Goal: Navigation & Orientation: Find specific page/section

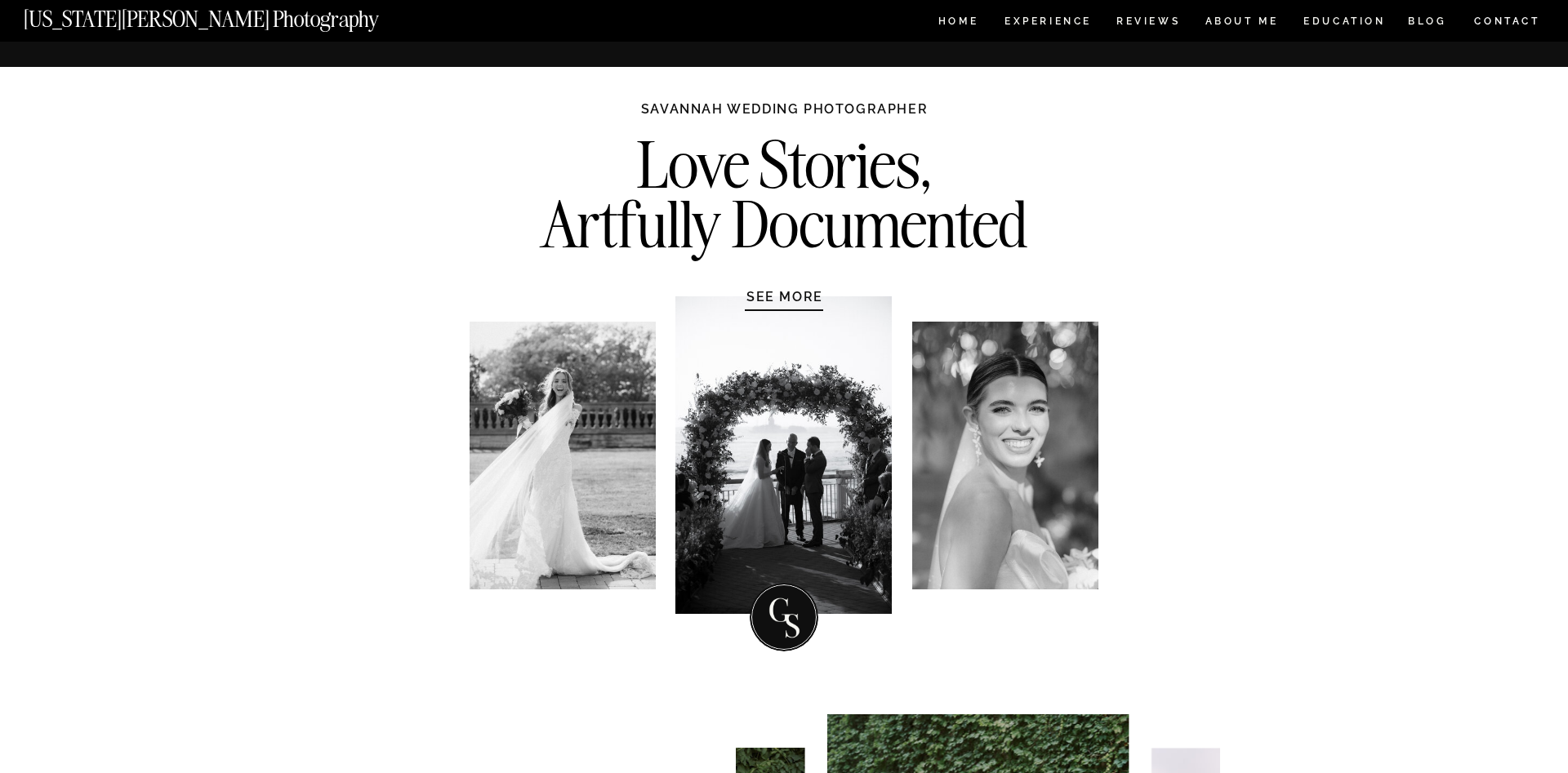
scroll to position [666, 0]
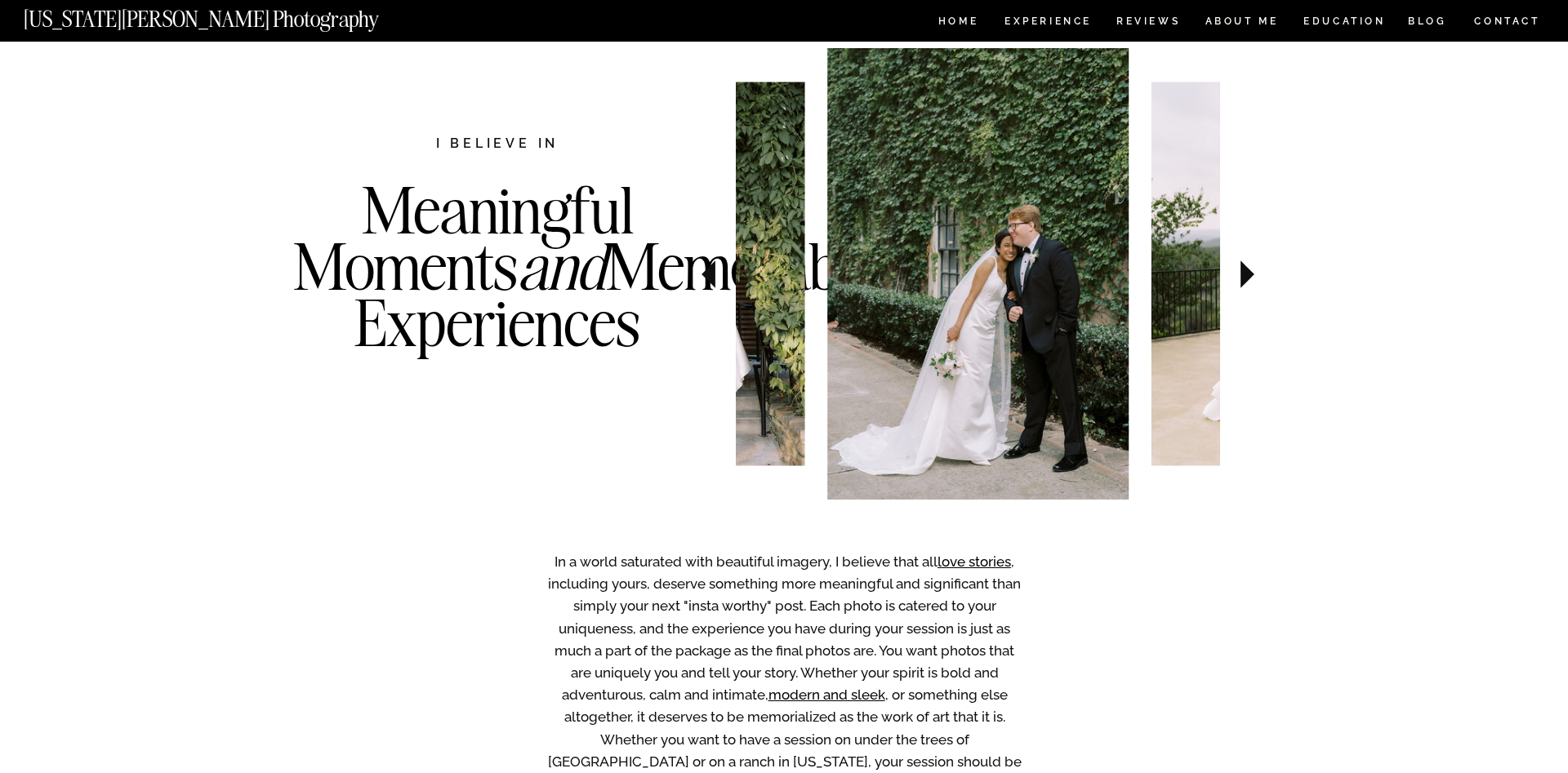
click at [1248, 275] on icon at bounding box center [1248, 275] width 14 height 28
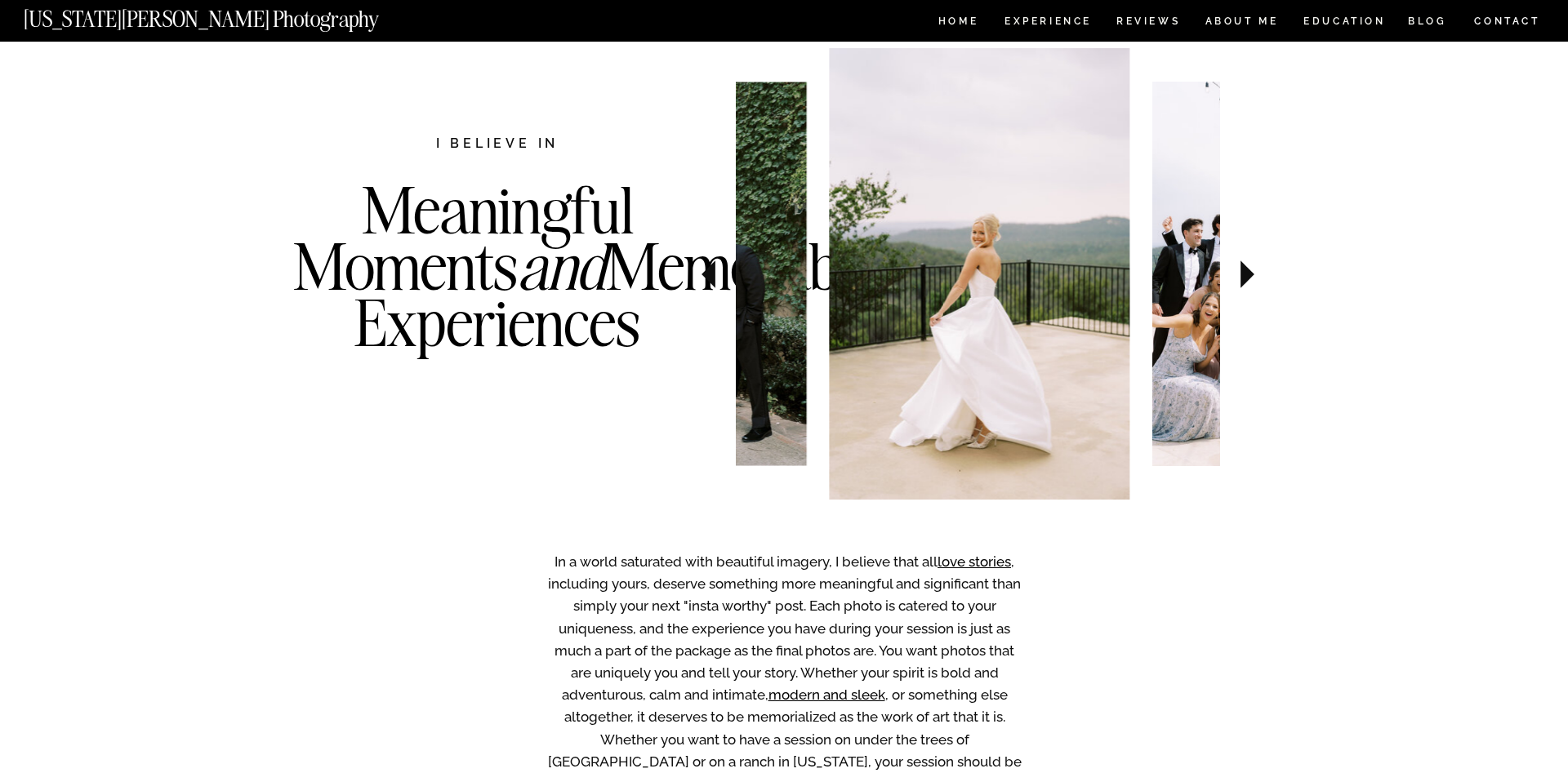
click at [1248, 275] on icon at bounding box center [1248, 275] width 14 height 28
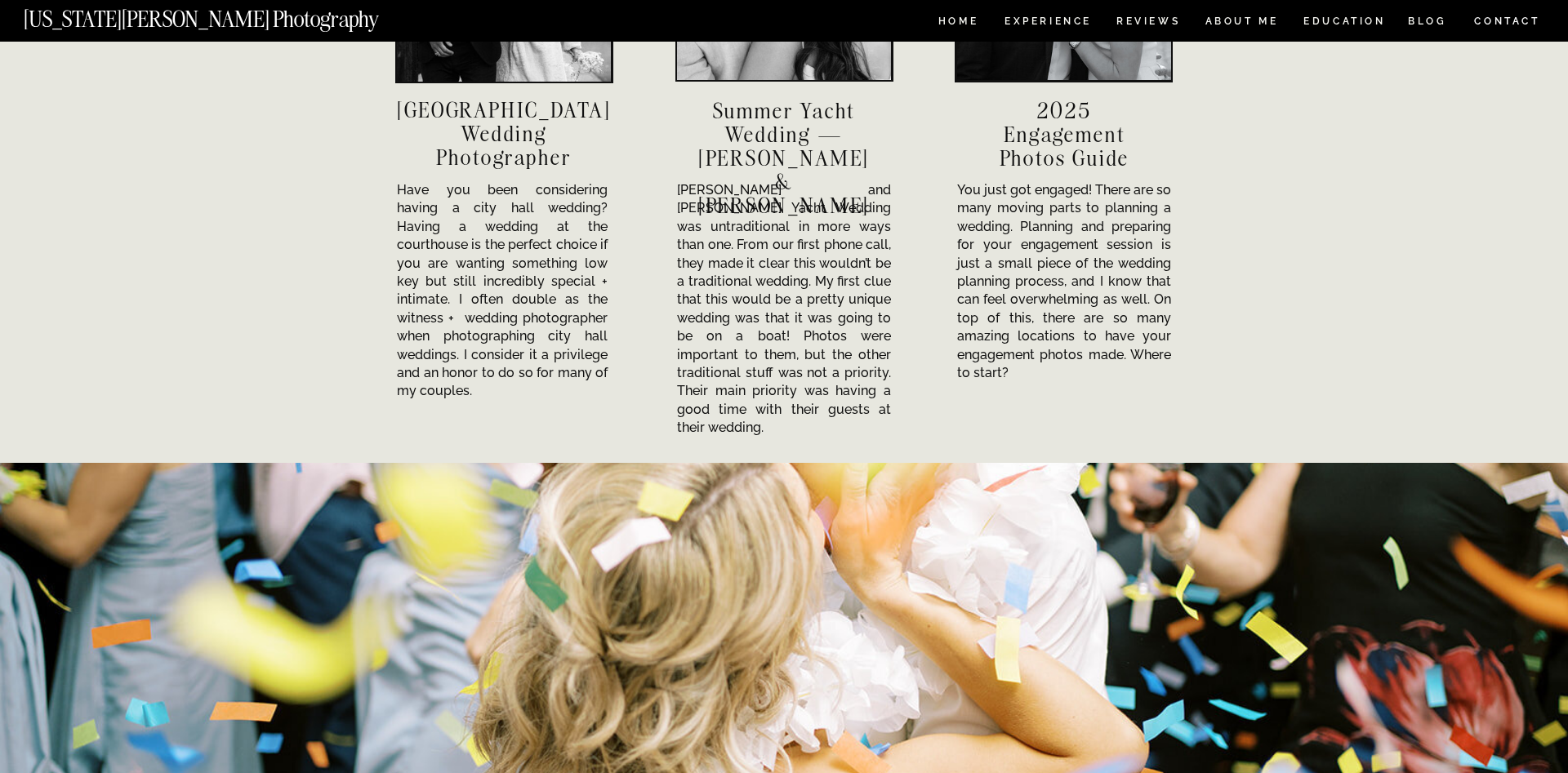
scroll to position [5414, 0]
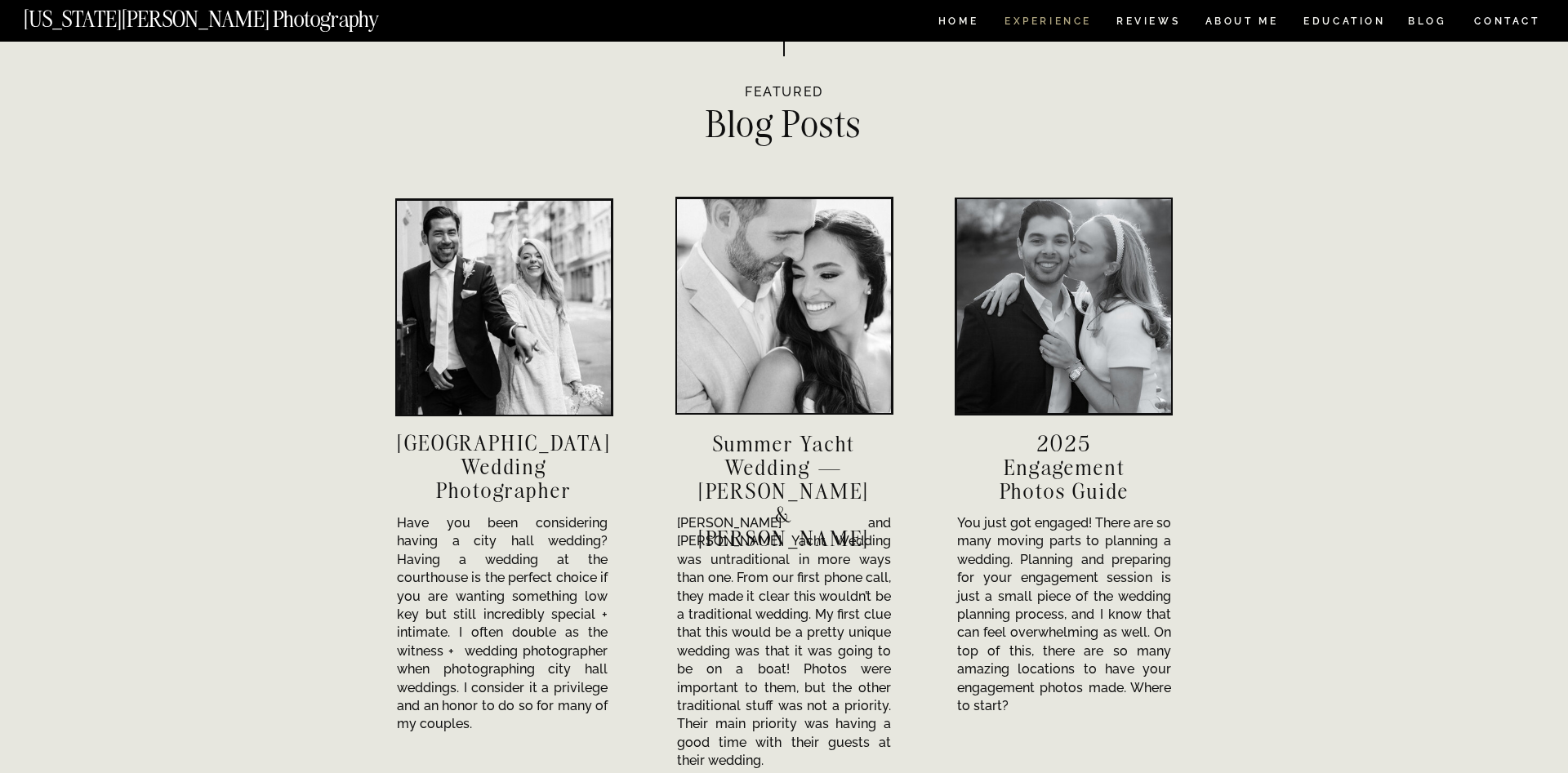
click at [1046, 21] on nav "Experience" at bounding box center [1048, 23] width 86 height 14
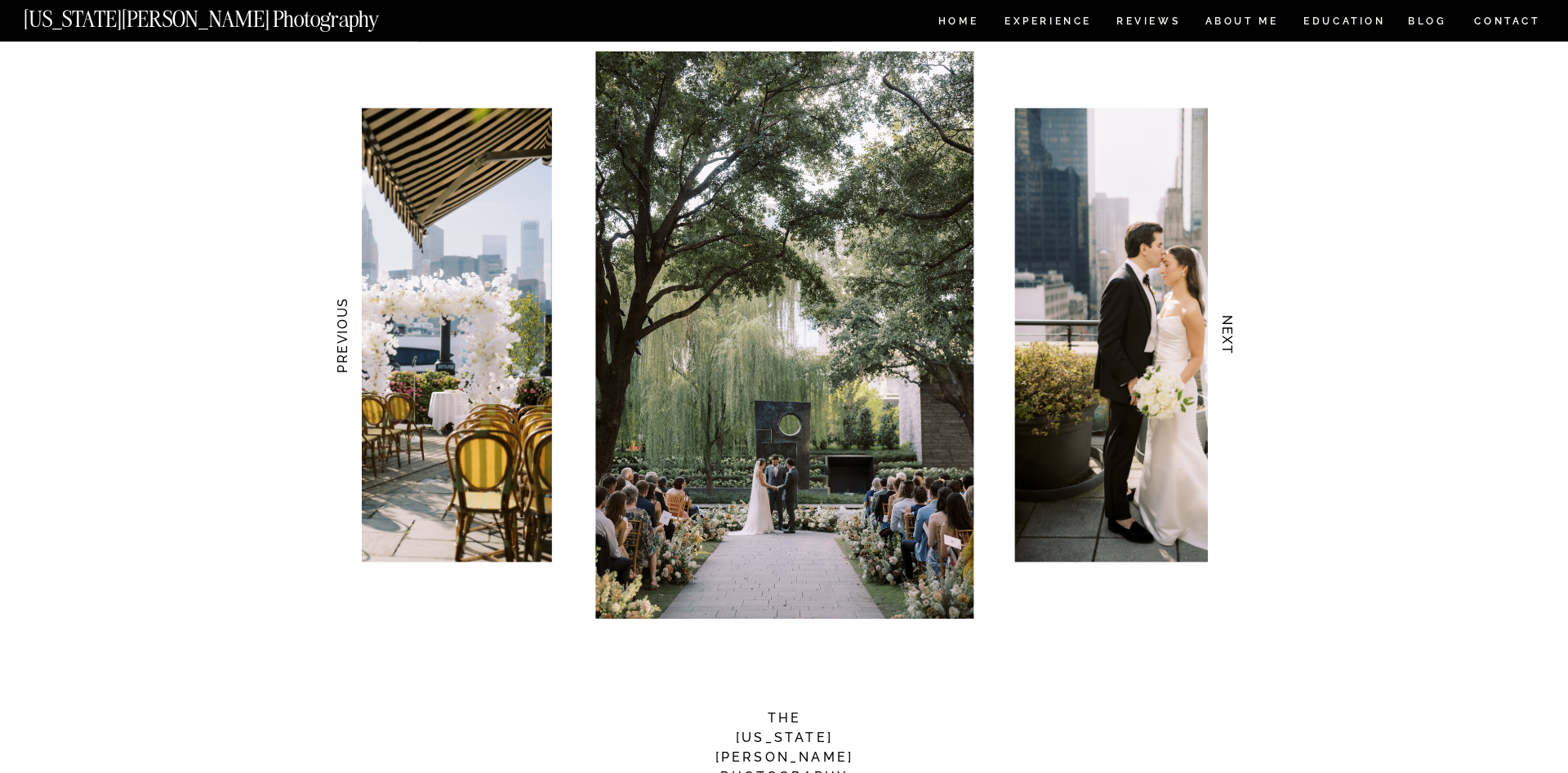
scroll to position [1582, 0]
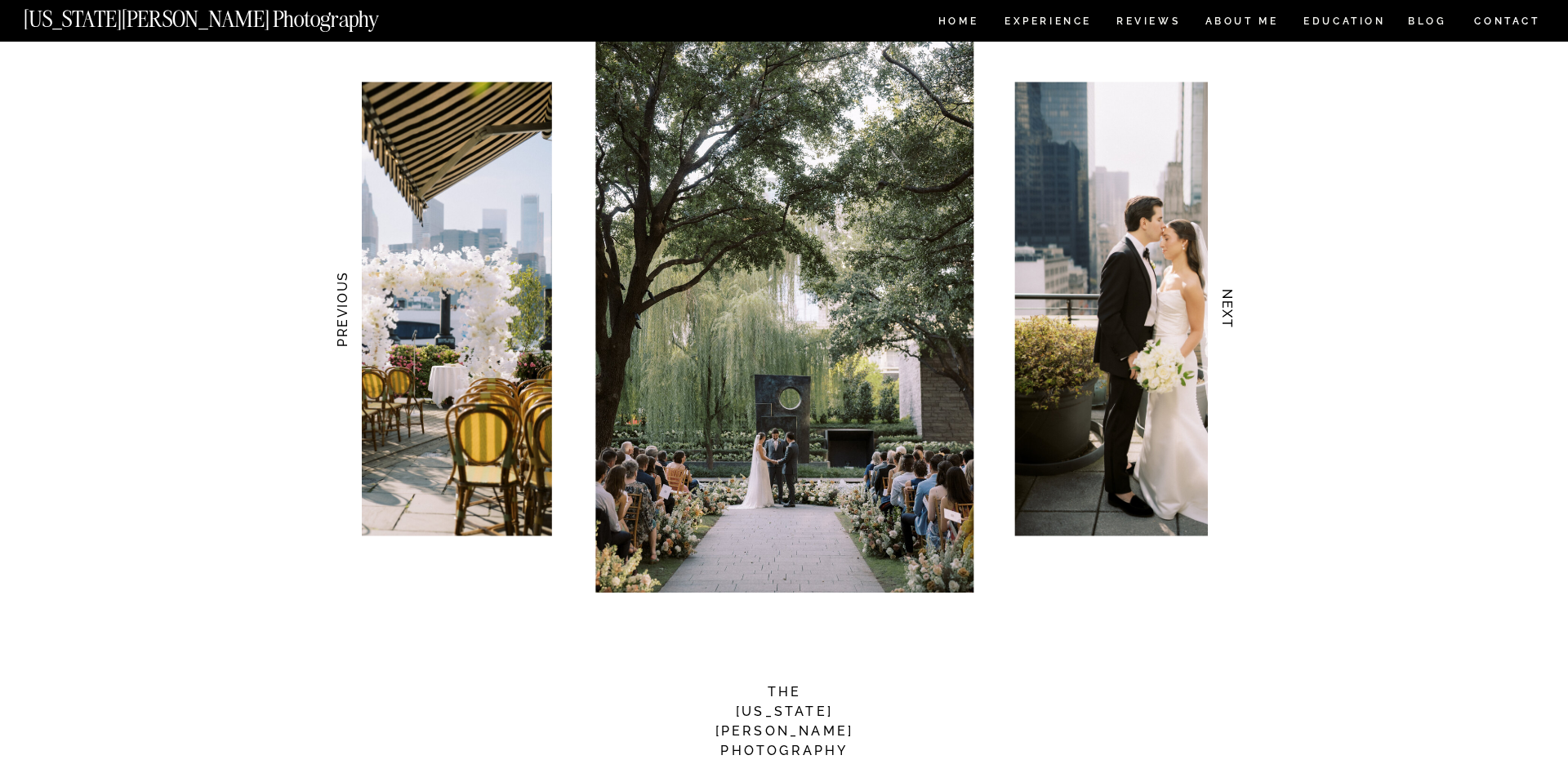
click at [1220, 298] on h3 "NEXT" at bounding box center [1228, 310] width 17 height 103
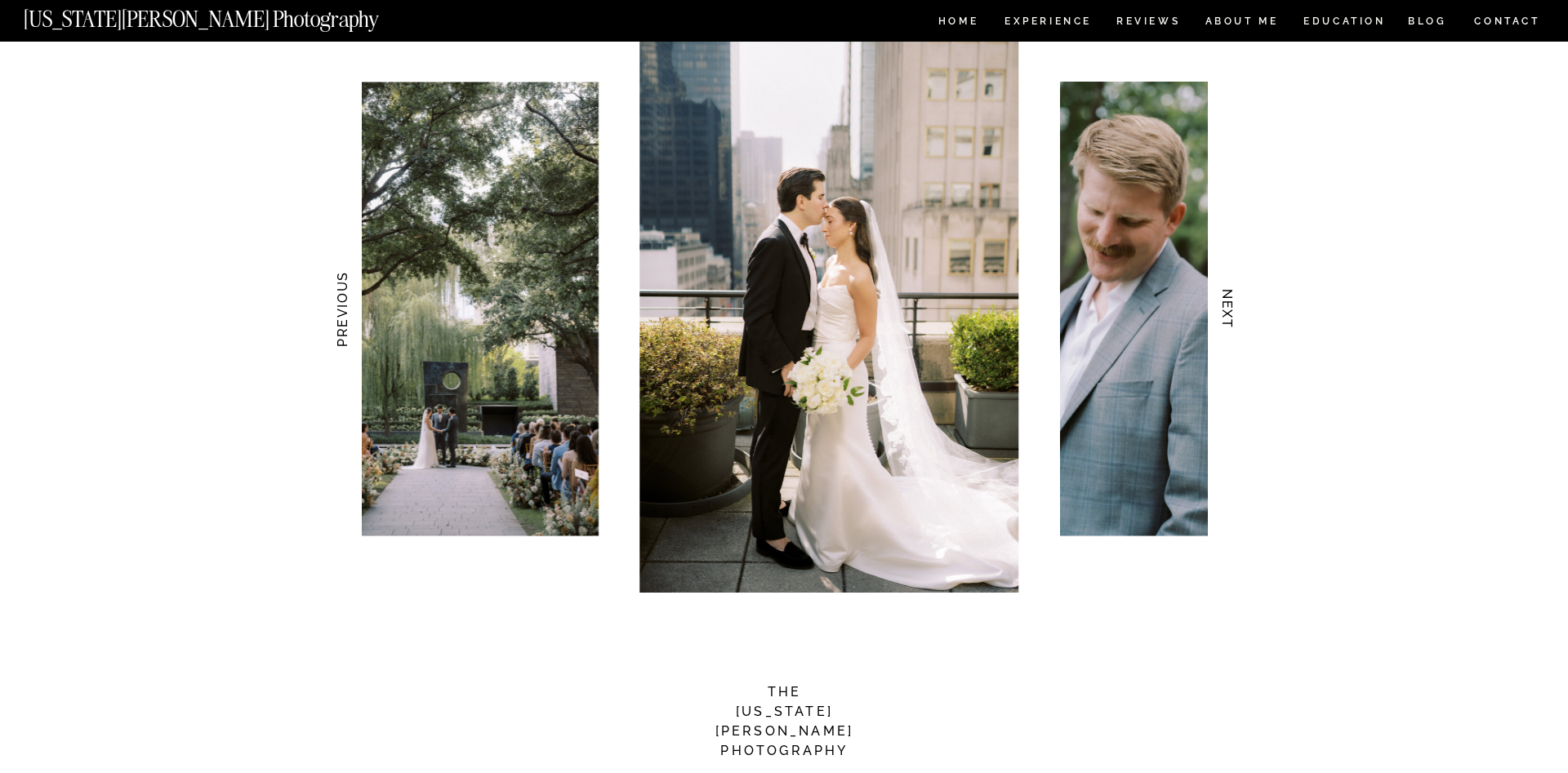
click at [1220, 298] on h3 "NEXT" at bounding box center [1228, 310] width 17 height 103
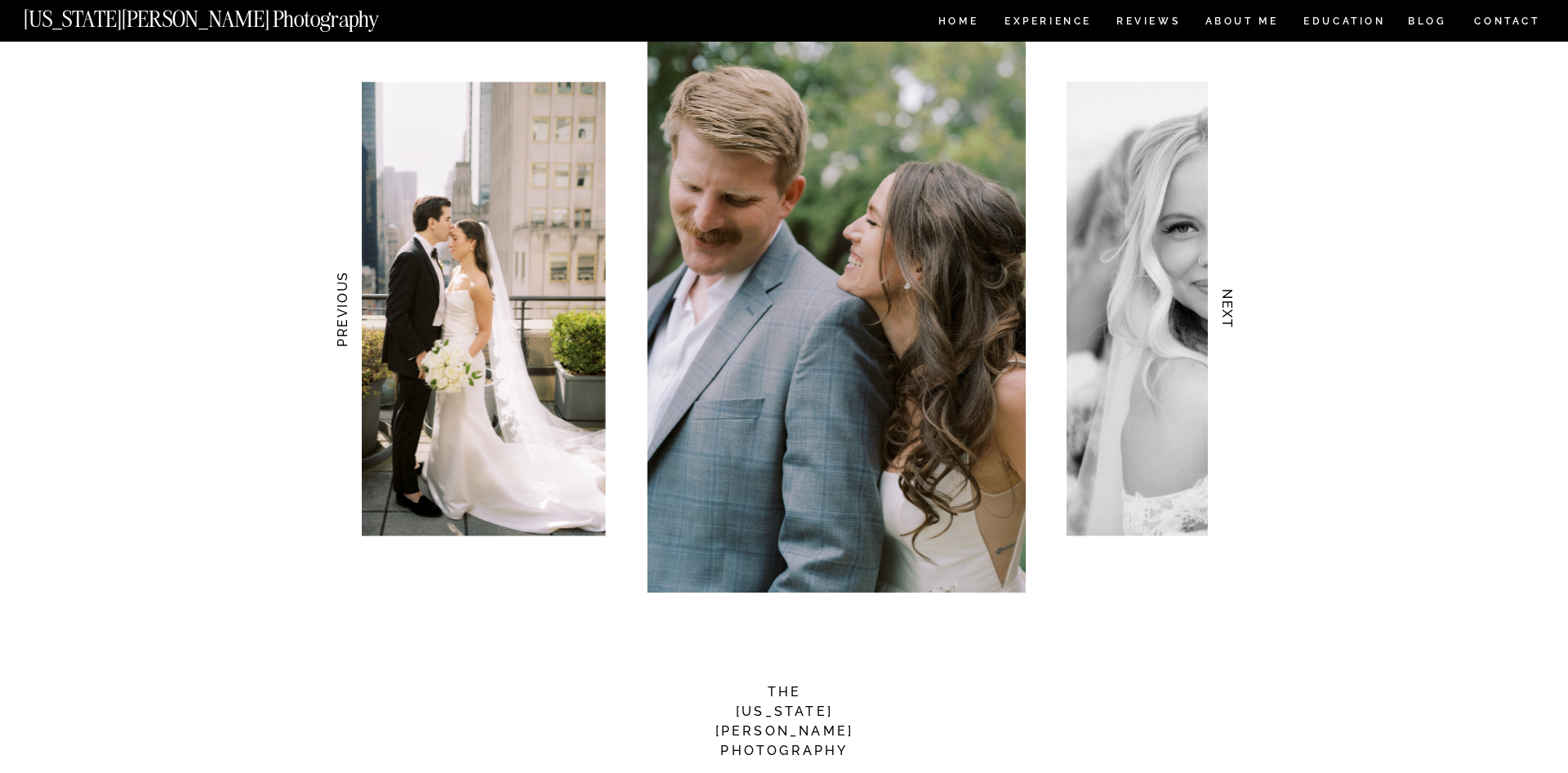
click at [1220, 298] on h3 "NEXT" at bounding box center [1228, 310] width 17 height 103
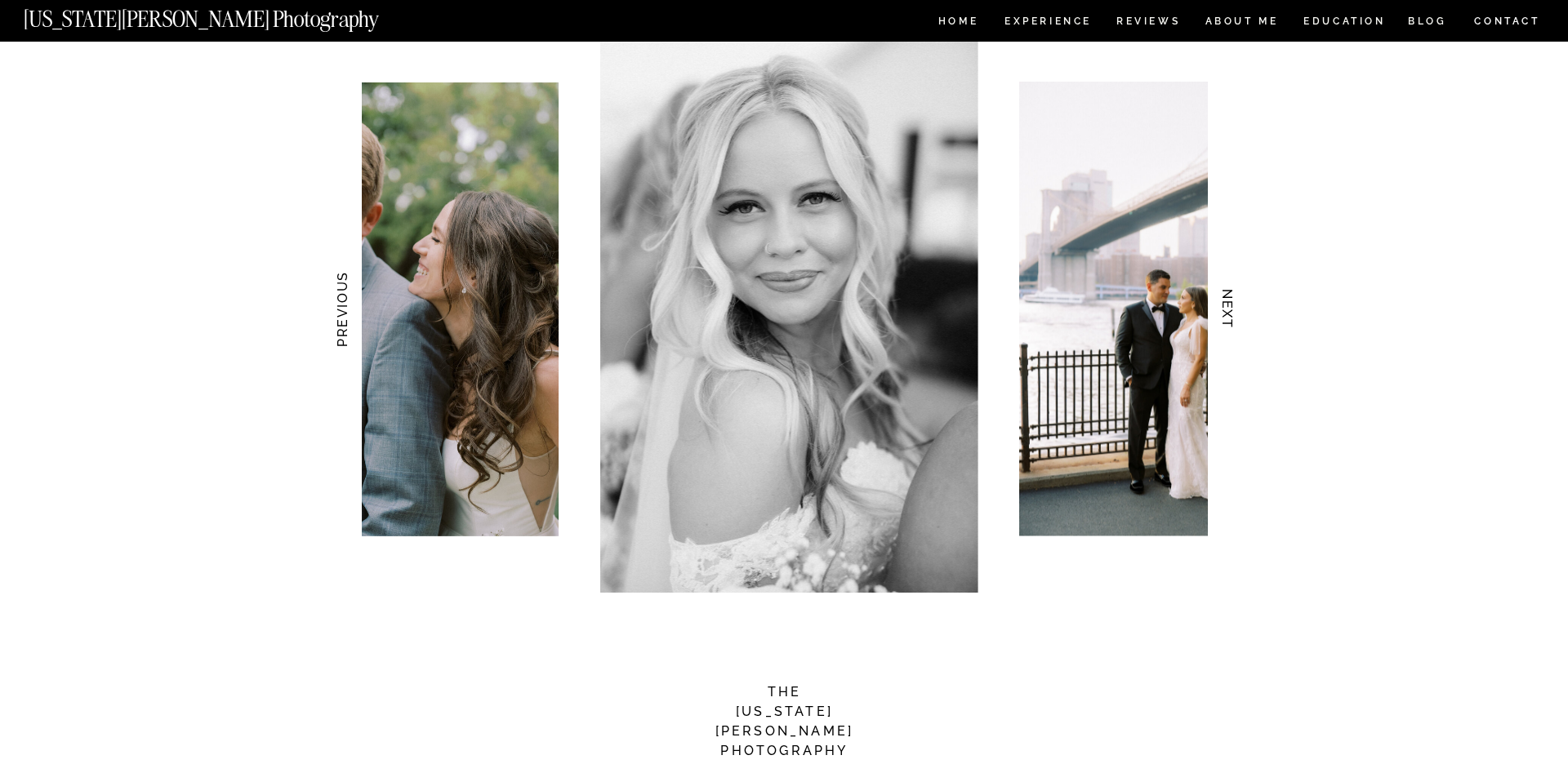
click at [1220, 298] on h3 "NEXT" at bounding box center [1228, 310] width 17 height 103
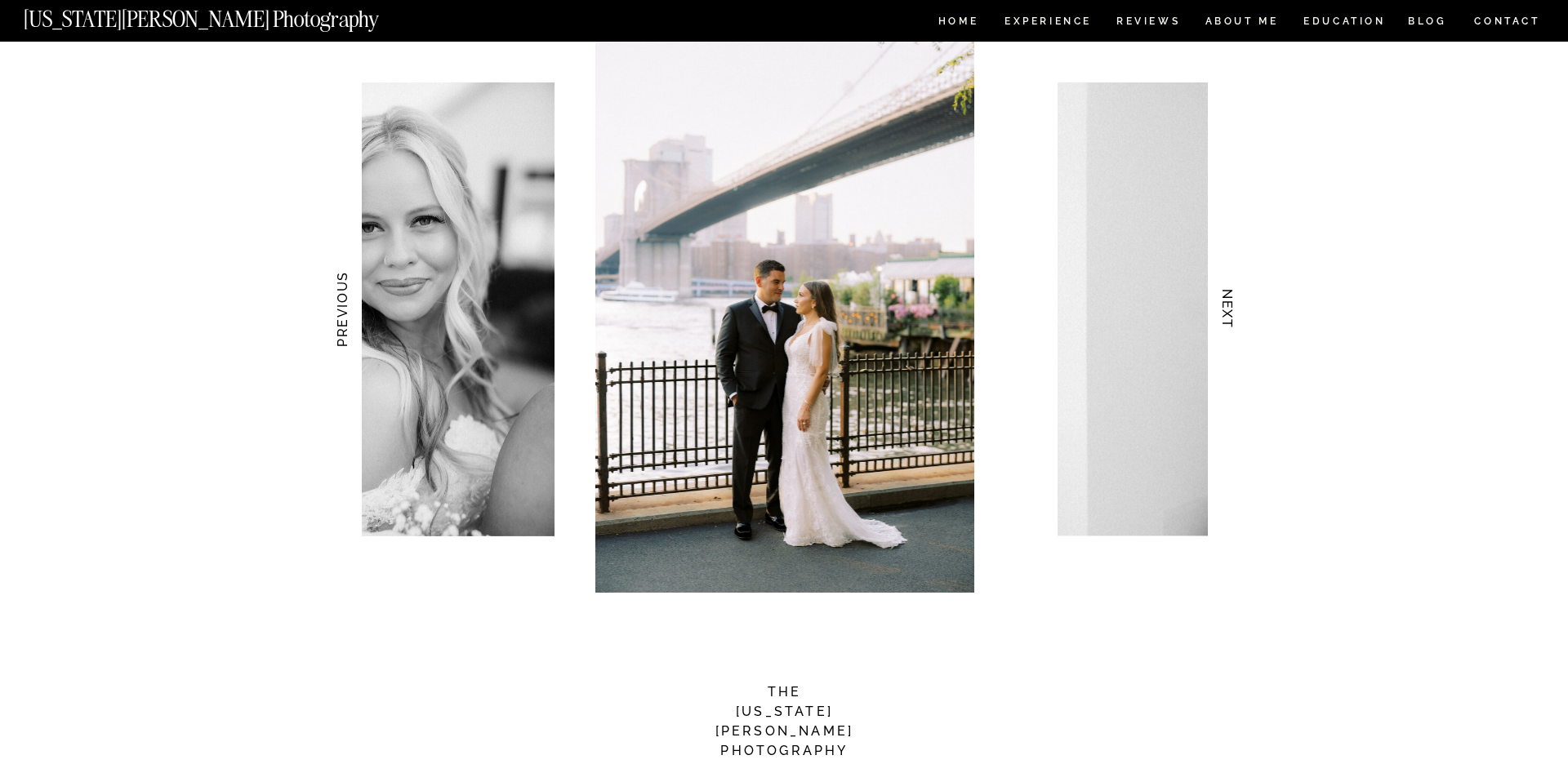
click at [1220, 298] on h3 "NEXT" at bounding box center [1228, 310] width 17 height 103
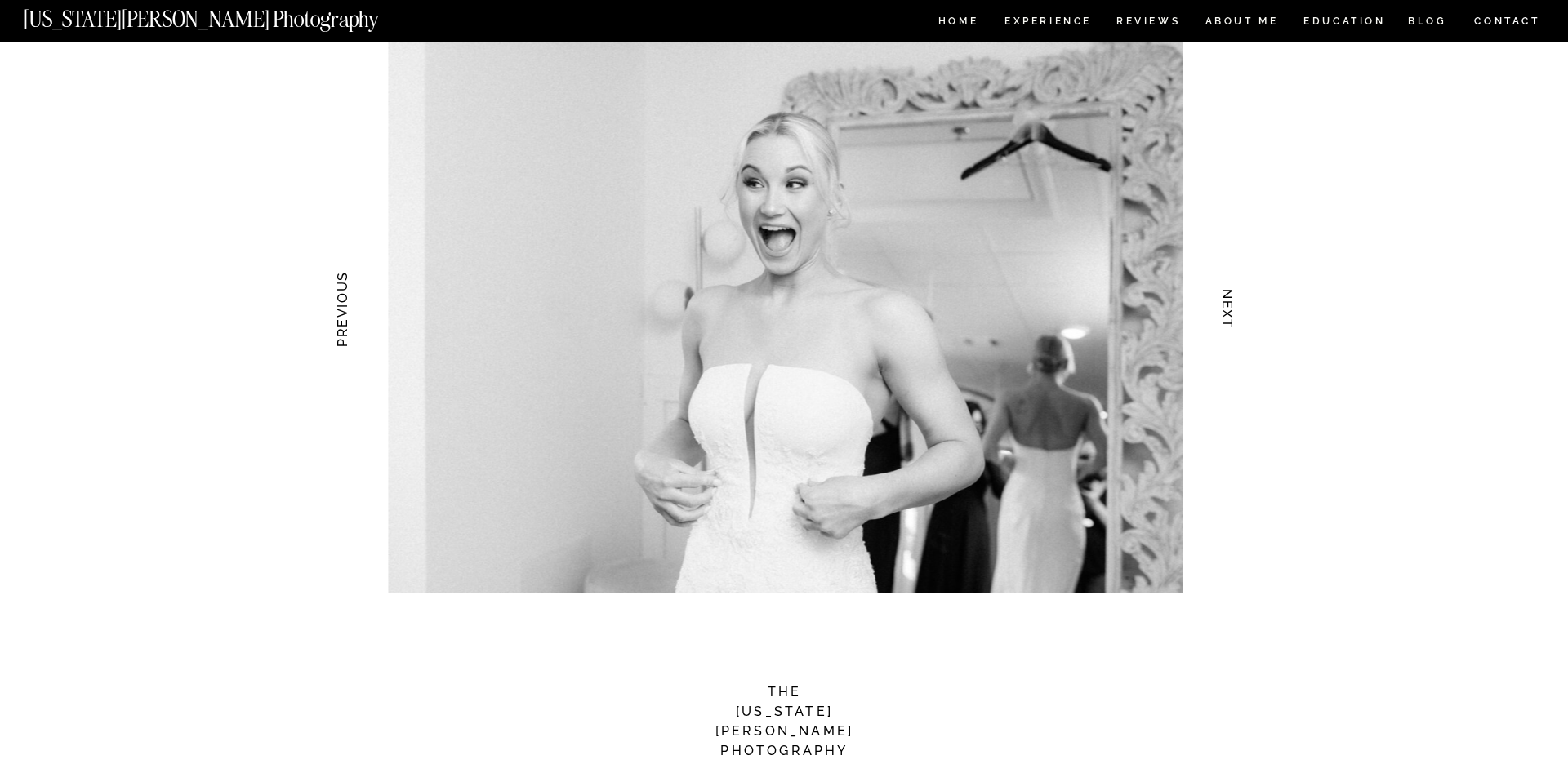
click at [1220, 298] on h3 "NEXT" at bounding box center [1228, 310] width 17 height 103
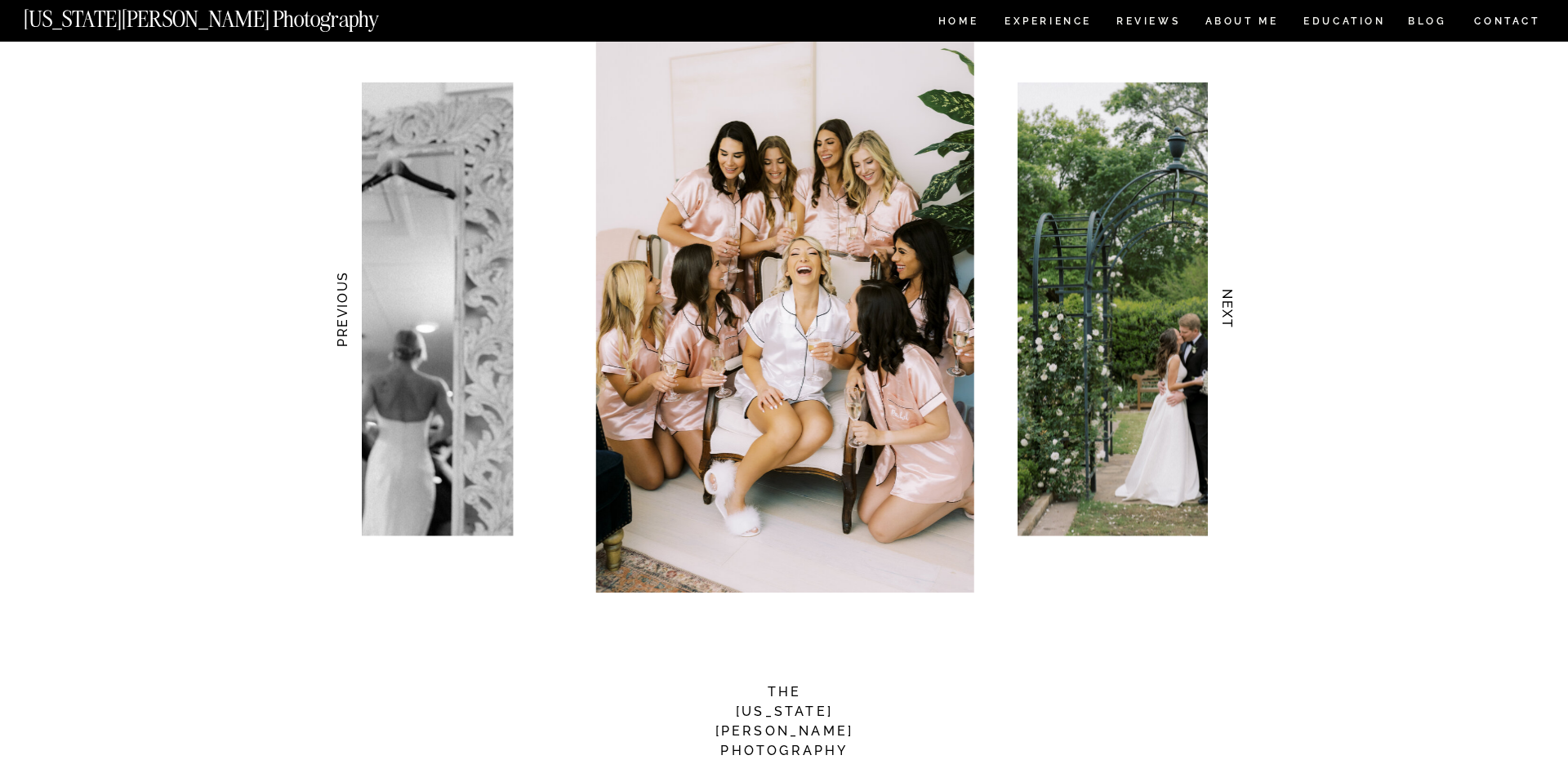
click at [1220, 298] on h3 "NEXT" at bounding box center [1228, 310] width 17 height 103
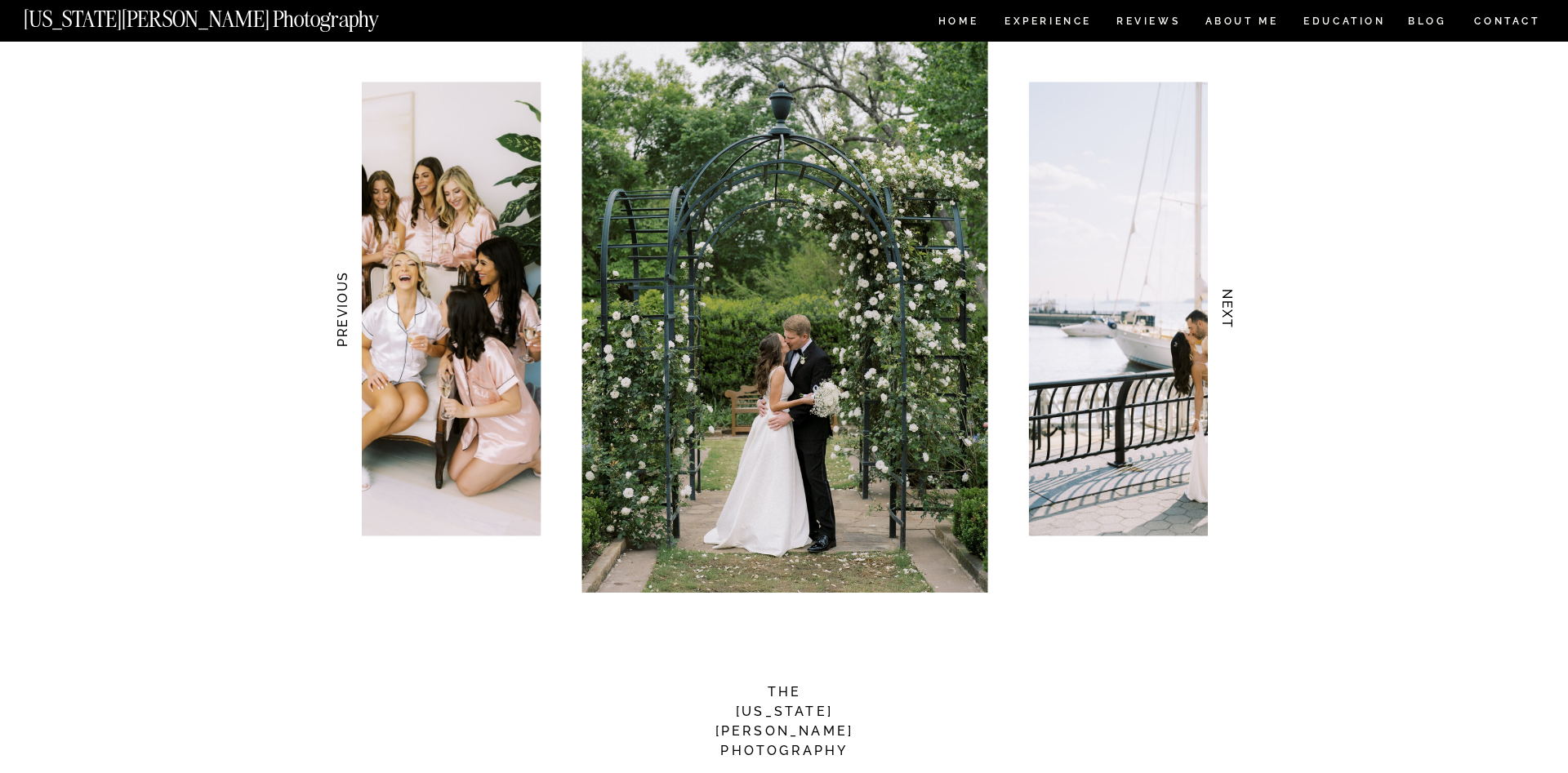
click at [1220, 298] on h3 "NEXT" at bounding box center [1228, 310] width 17 height 103
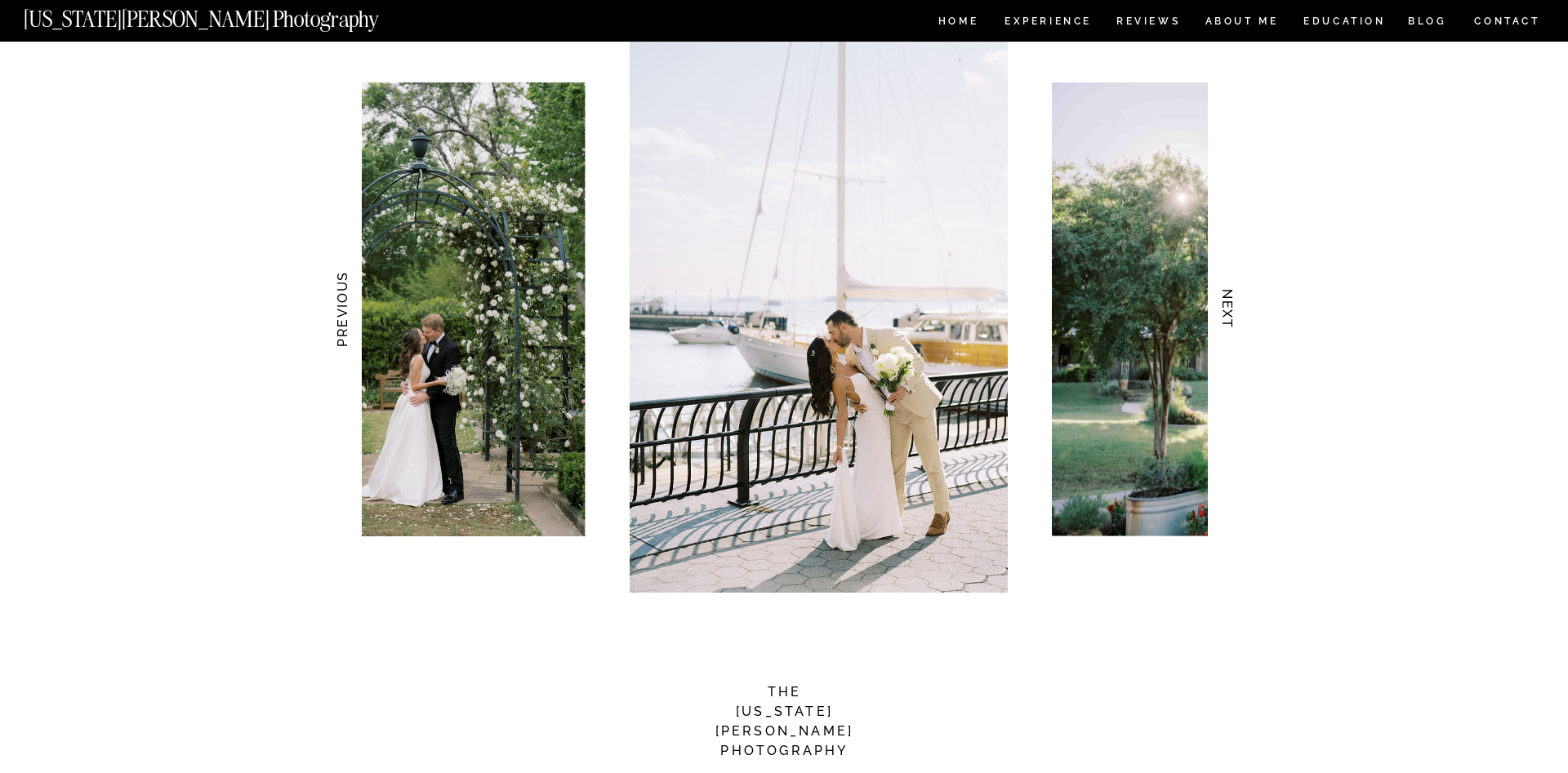
click at [1220, 298] on h3 "NEXT" at bounding box center [1228, 310] width 17 height 103
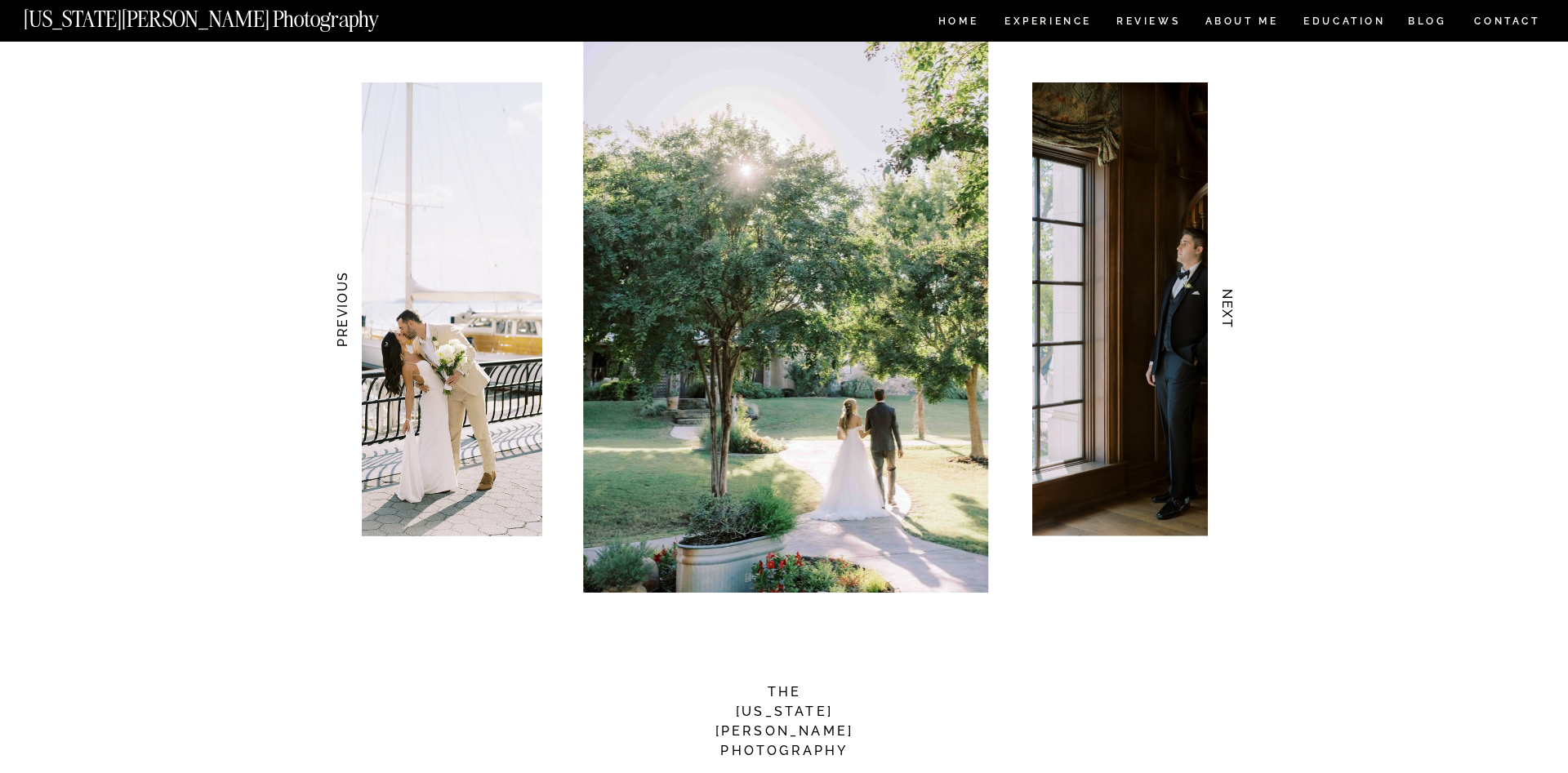
click at [1220, 298] on h3 "NEXT" at bounding box center [1228, 310] width 17 height 103
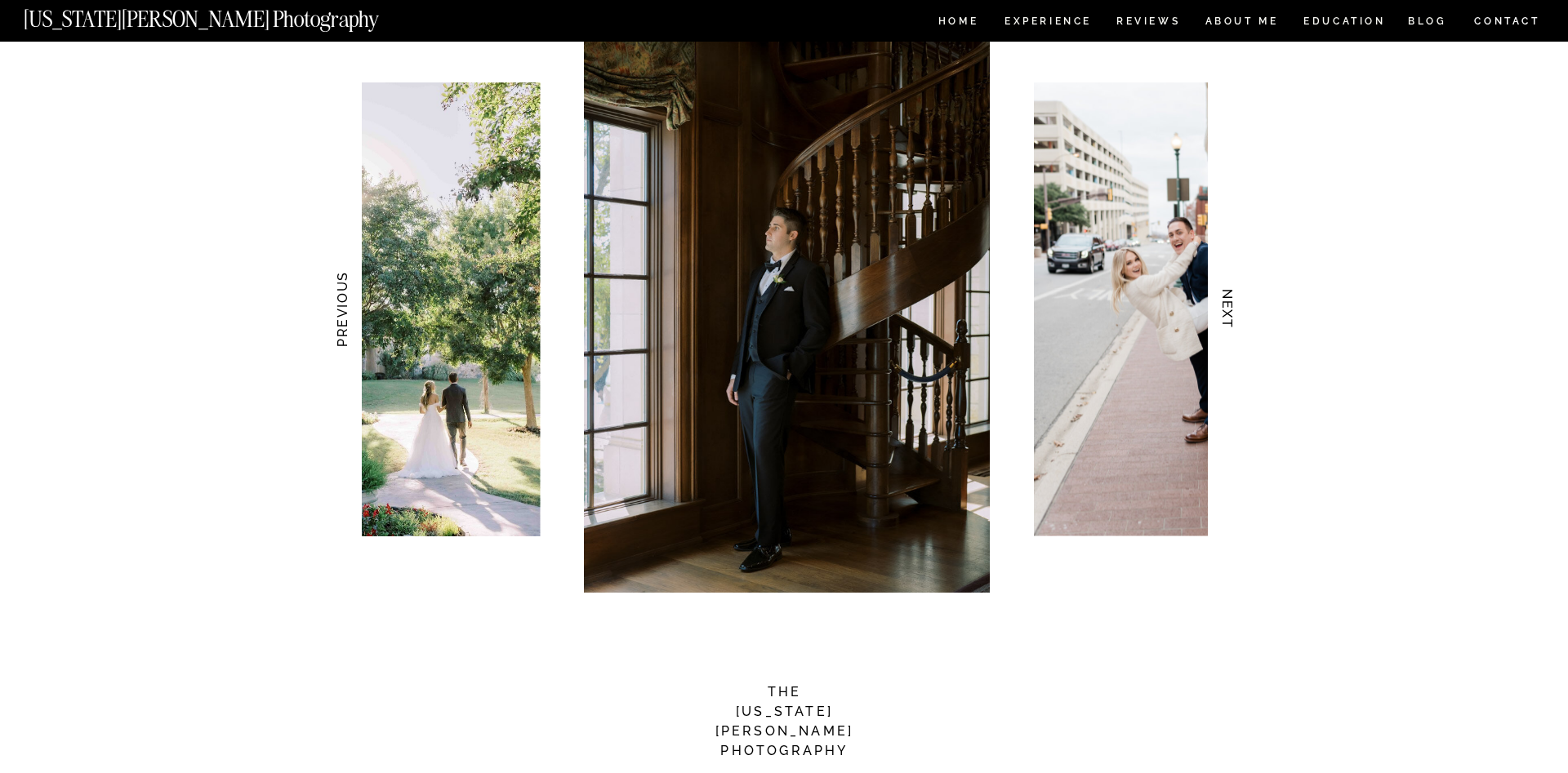
click at [1220, 298] on h3 "NEXT" at bounding box center [1228, 310] width 17 height 103
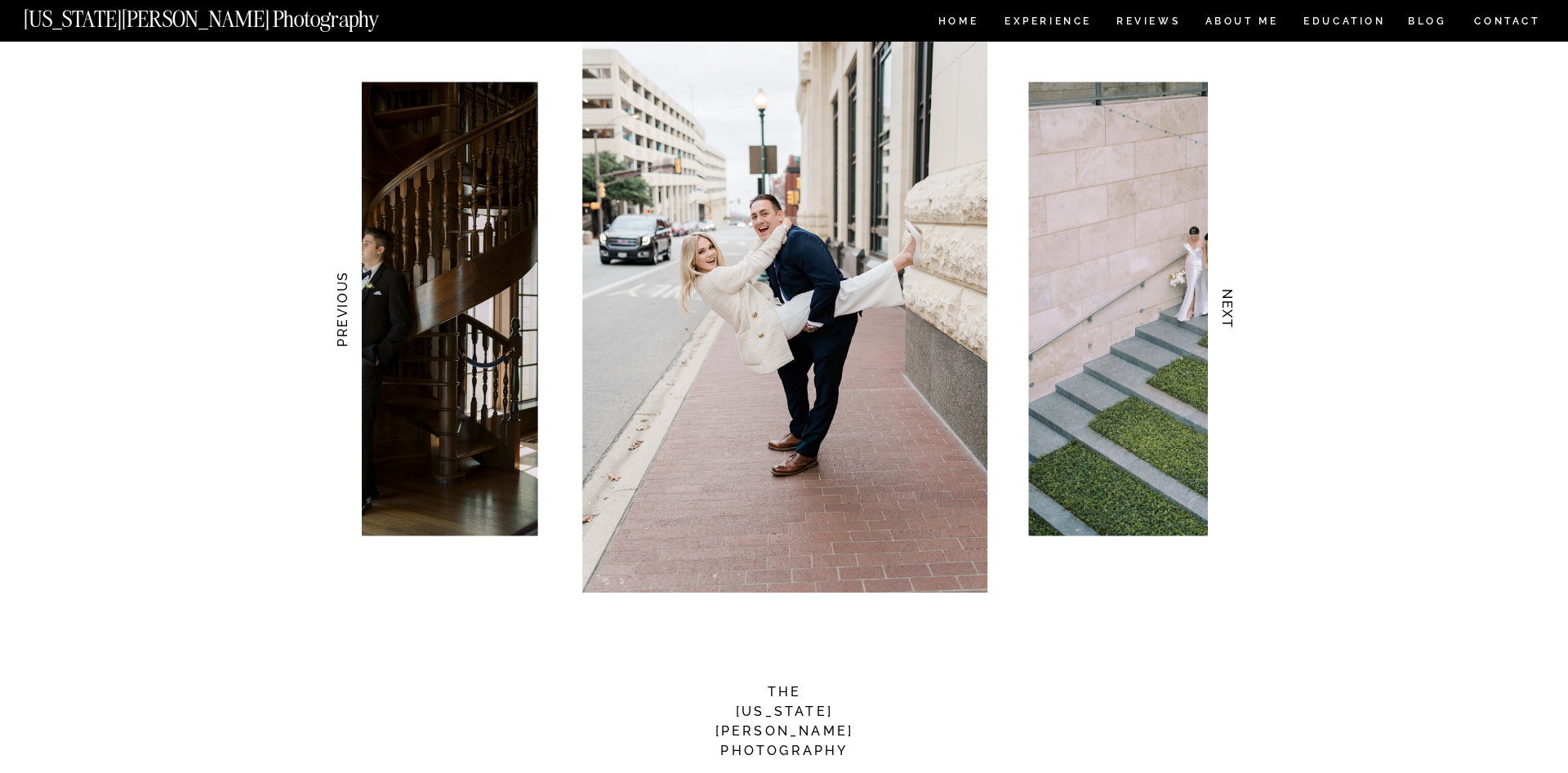
click at [1220, 298] on h3 "NEXT" at bounding box center [1228, 310] width 17 height 103
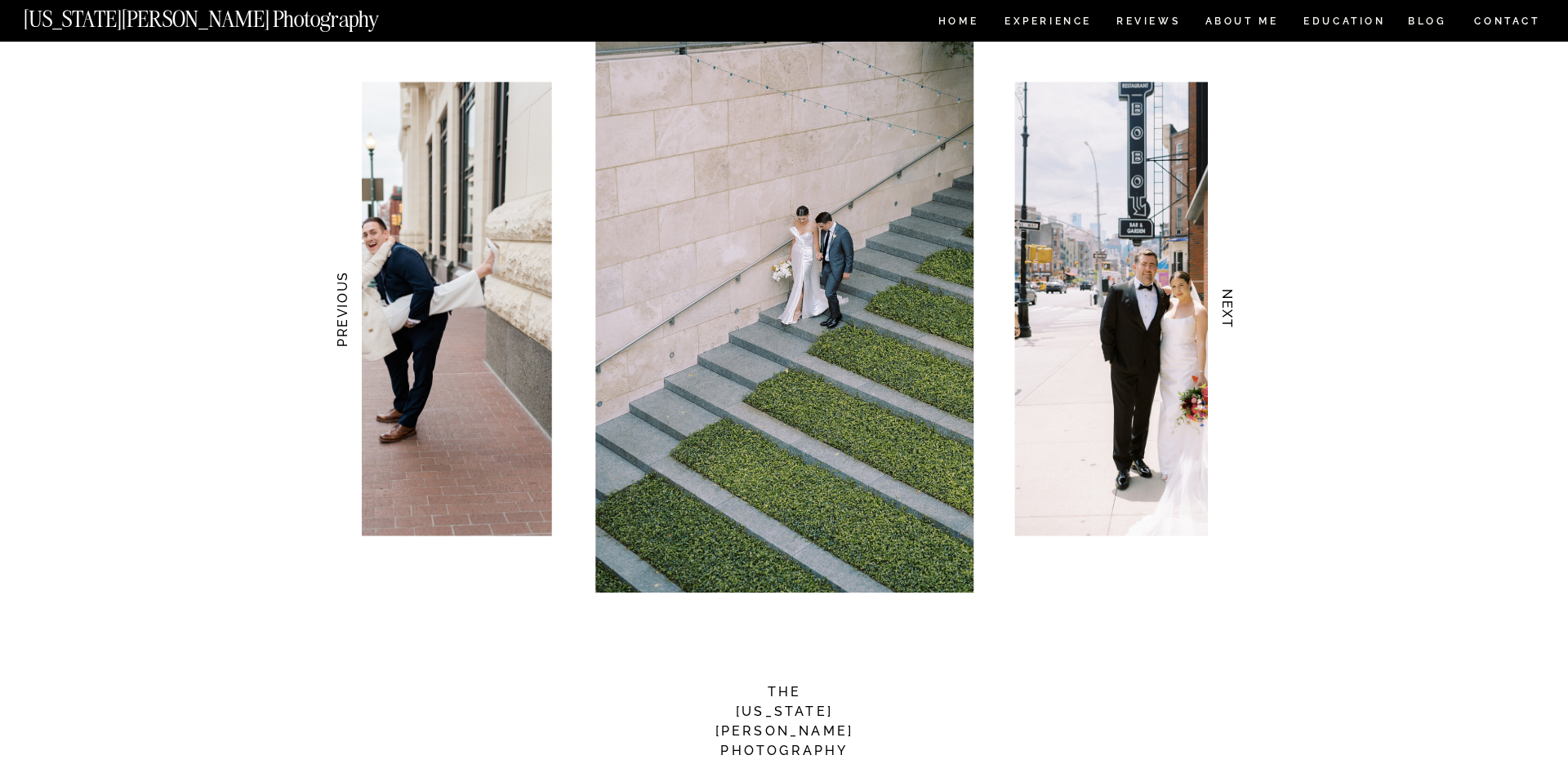
click at [1220, 298] on h3 "NEXT" at bounding box center [1228, 310] width 17 height 103
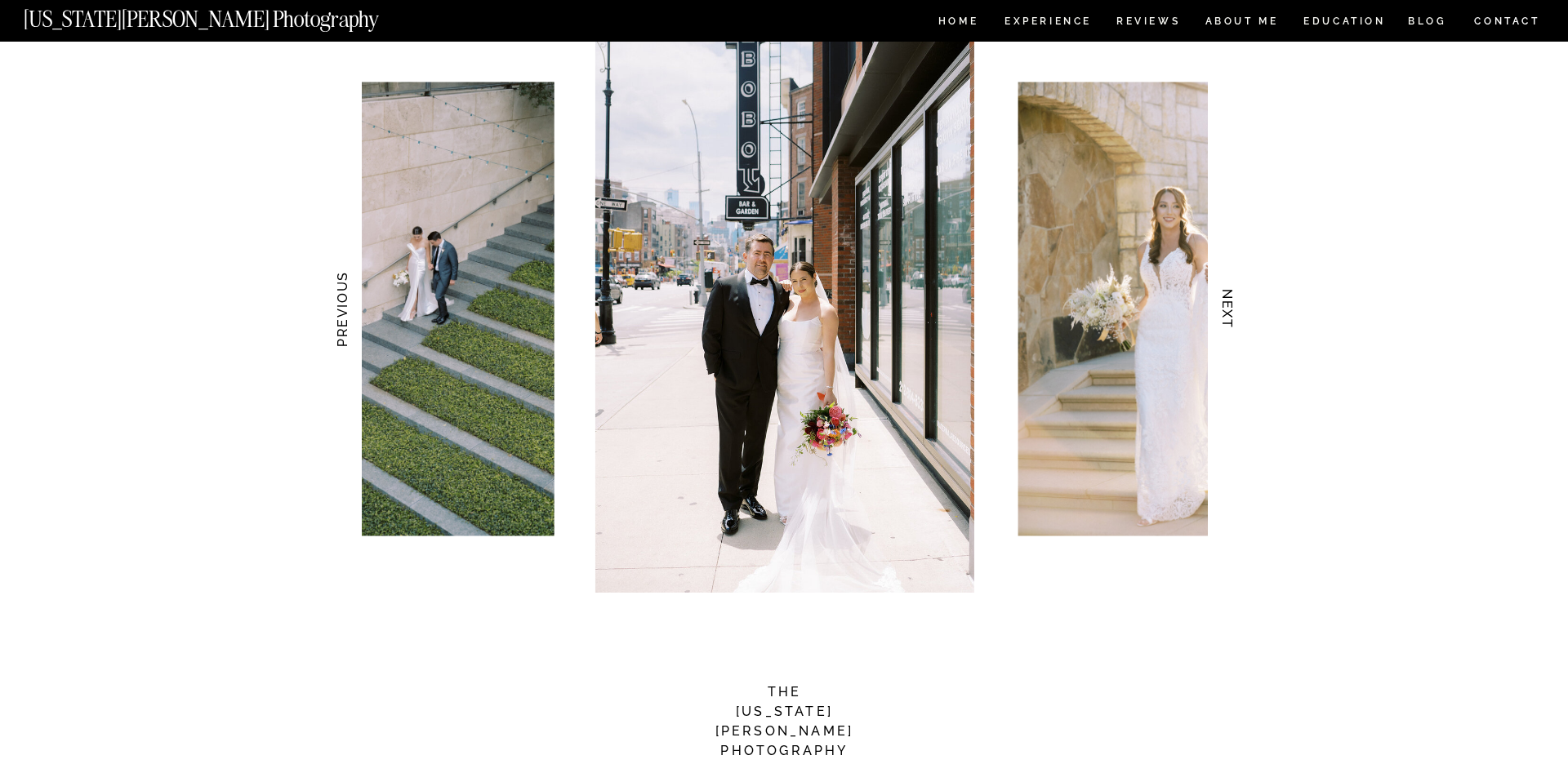
click at [1220, 298] on h3 "NEXT" at bounding box center [1228, 310] width 17 height 103
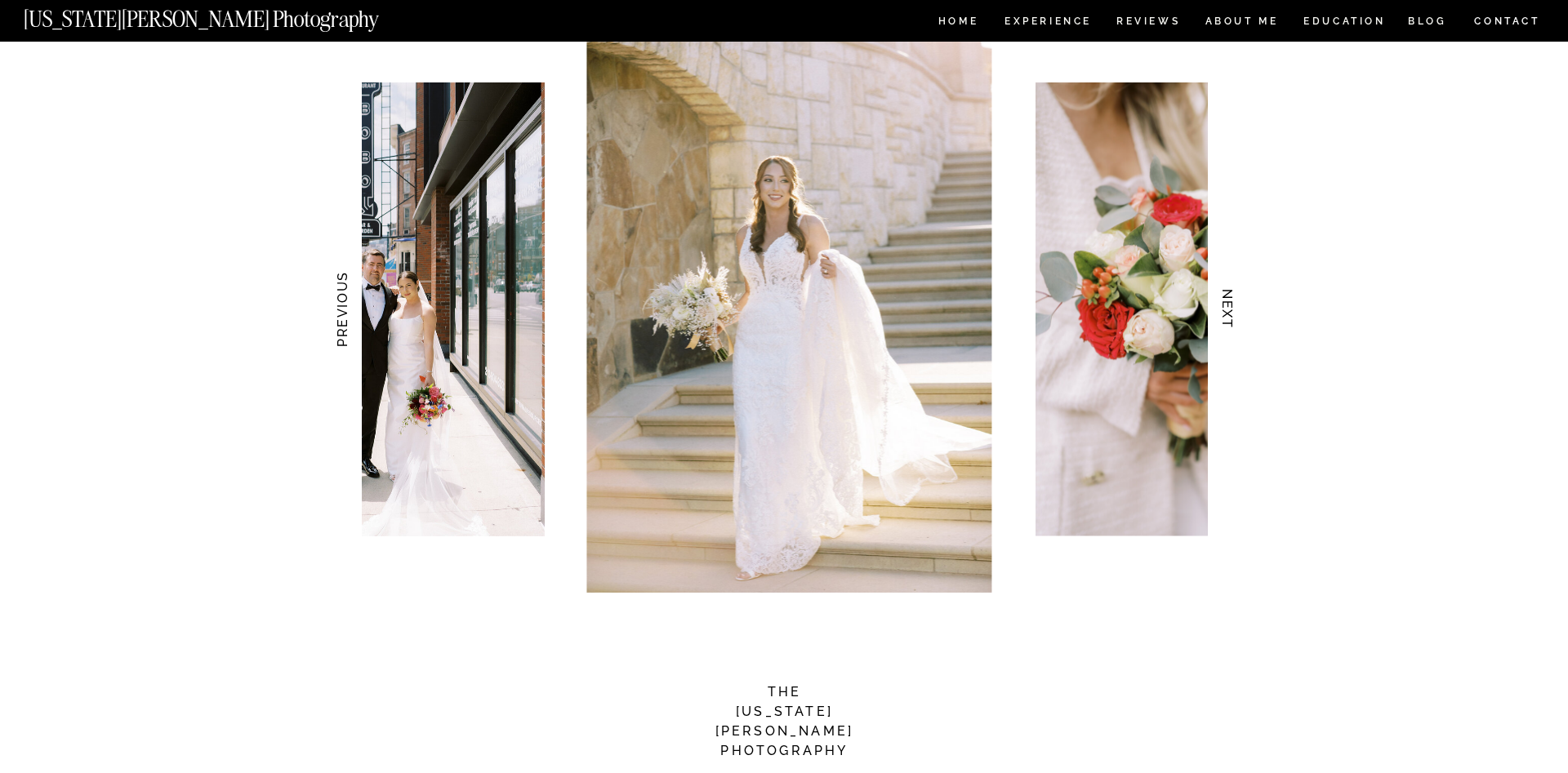
click at [1220, 298] on h3 "NEXT" at bounding box center [1228, 310] width 17 height 103
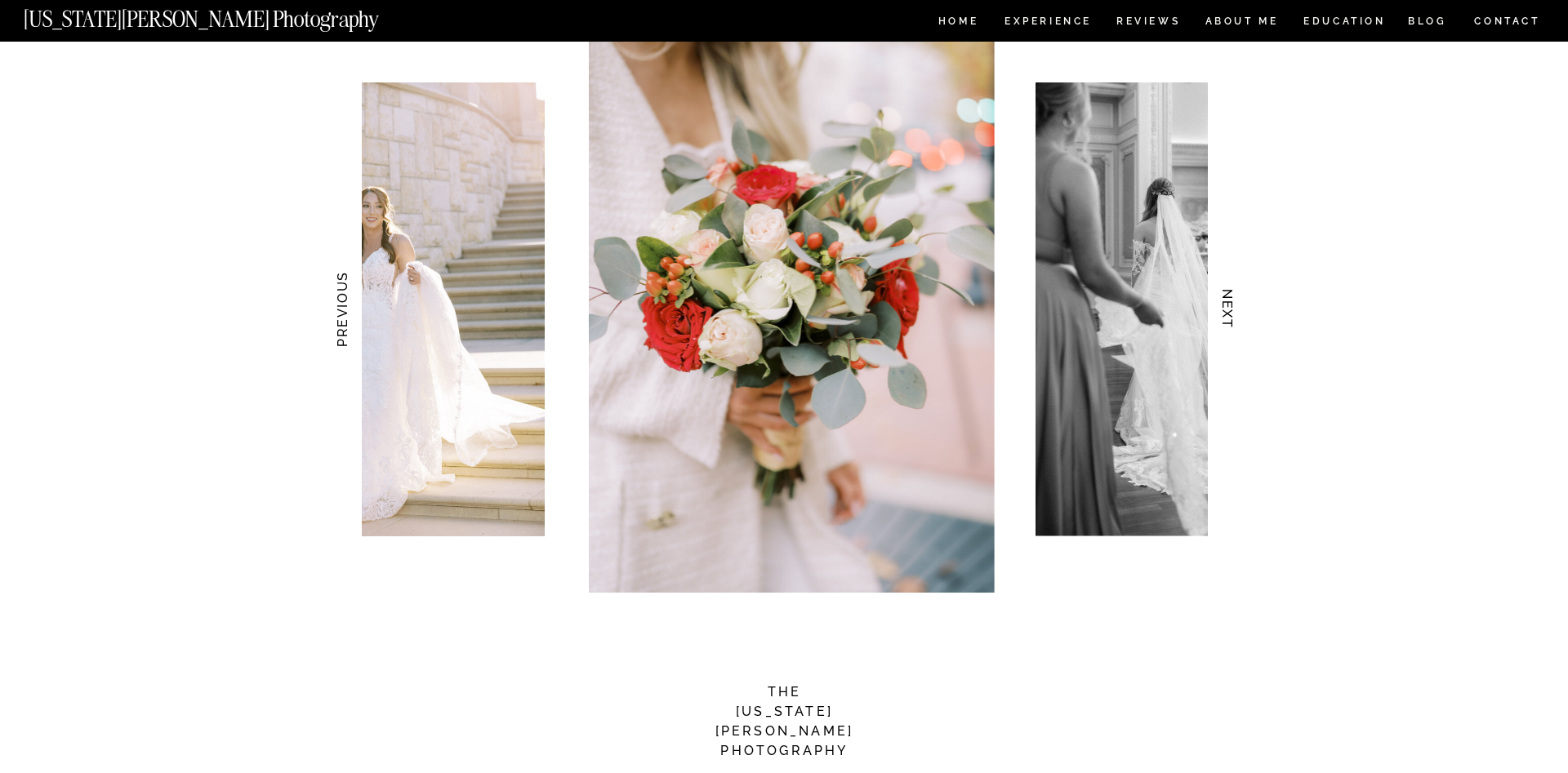
click at [1220, 298] on h3 "NEXT" at bounding box center [1228, 310] width 17 height 103
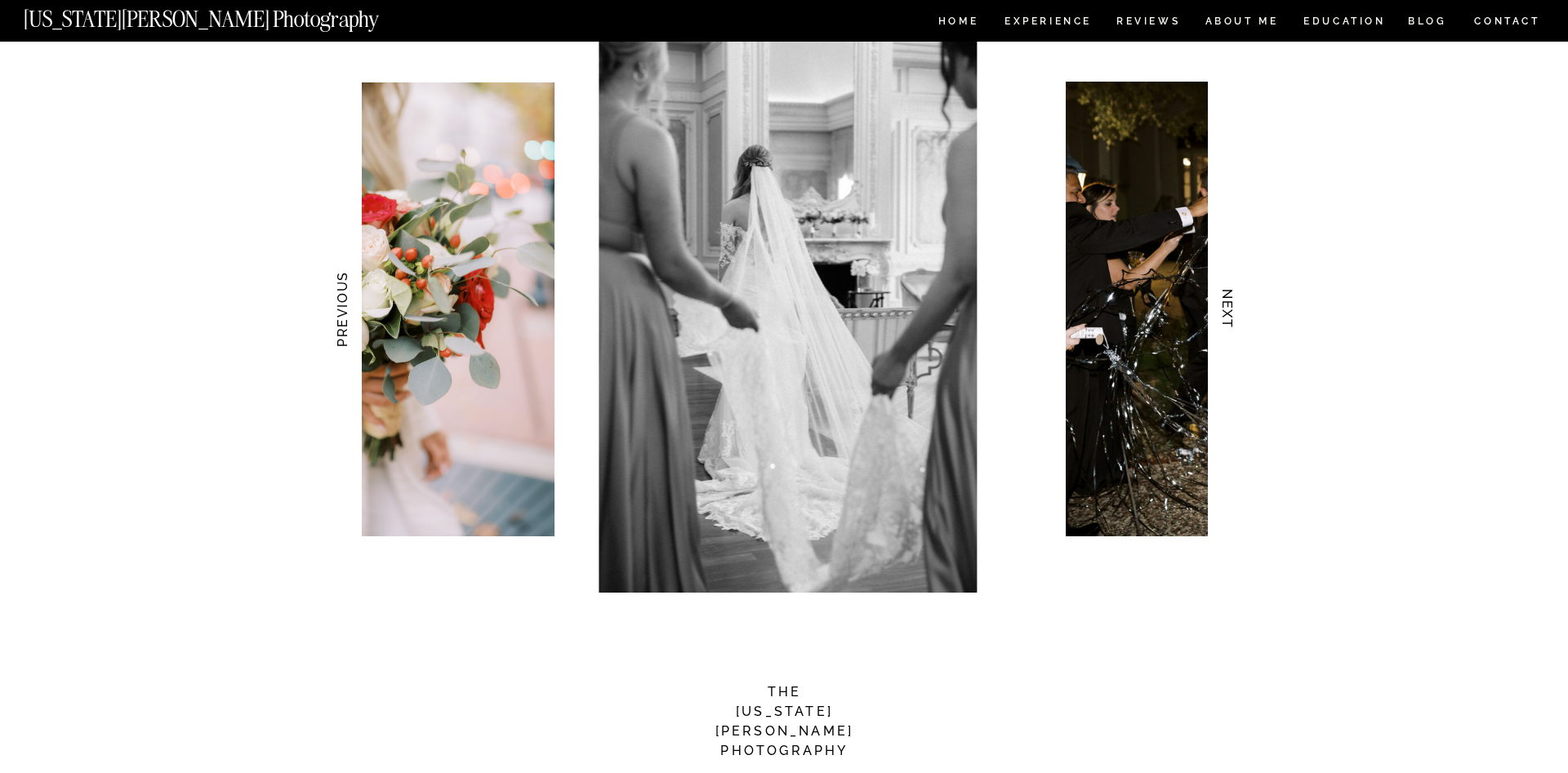
click at [1220, 298] on h3 "NEXT" at bounding box center [1228, 310] width 17 height 103
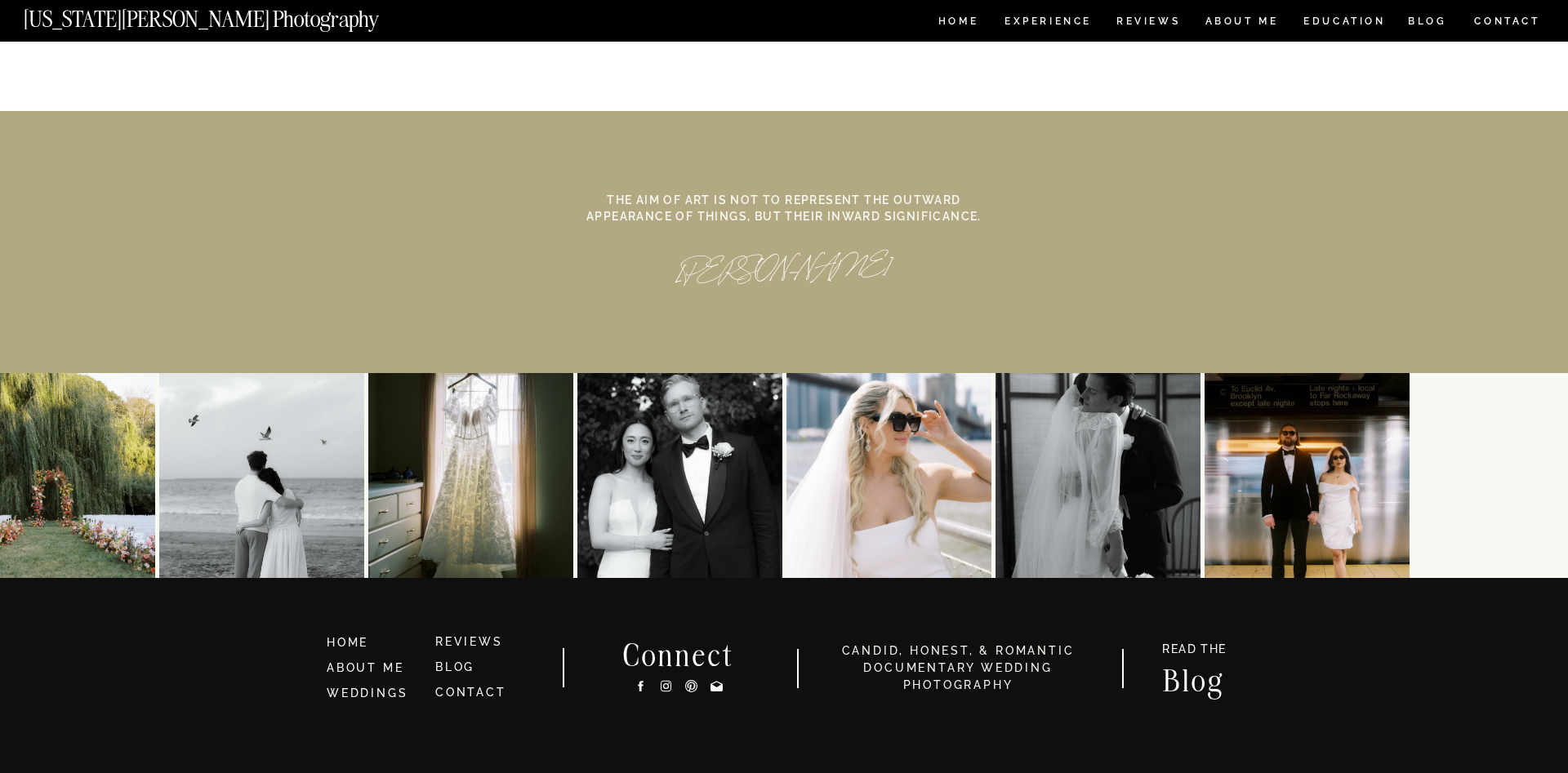
scroll to position [7496, 0]
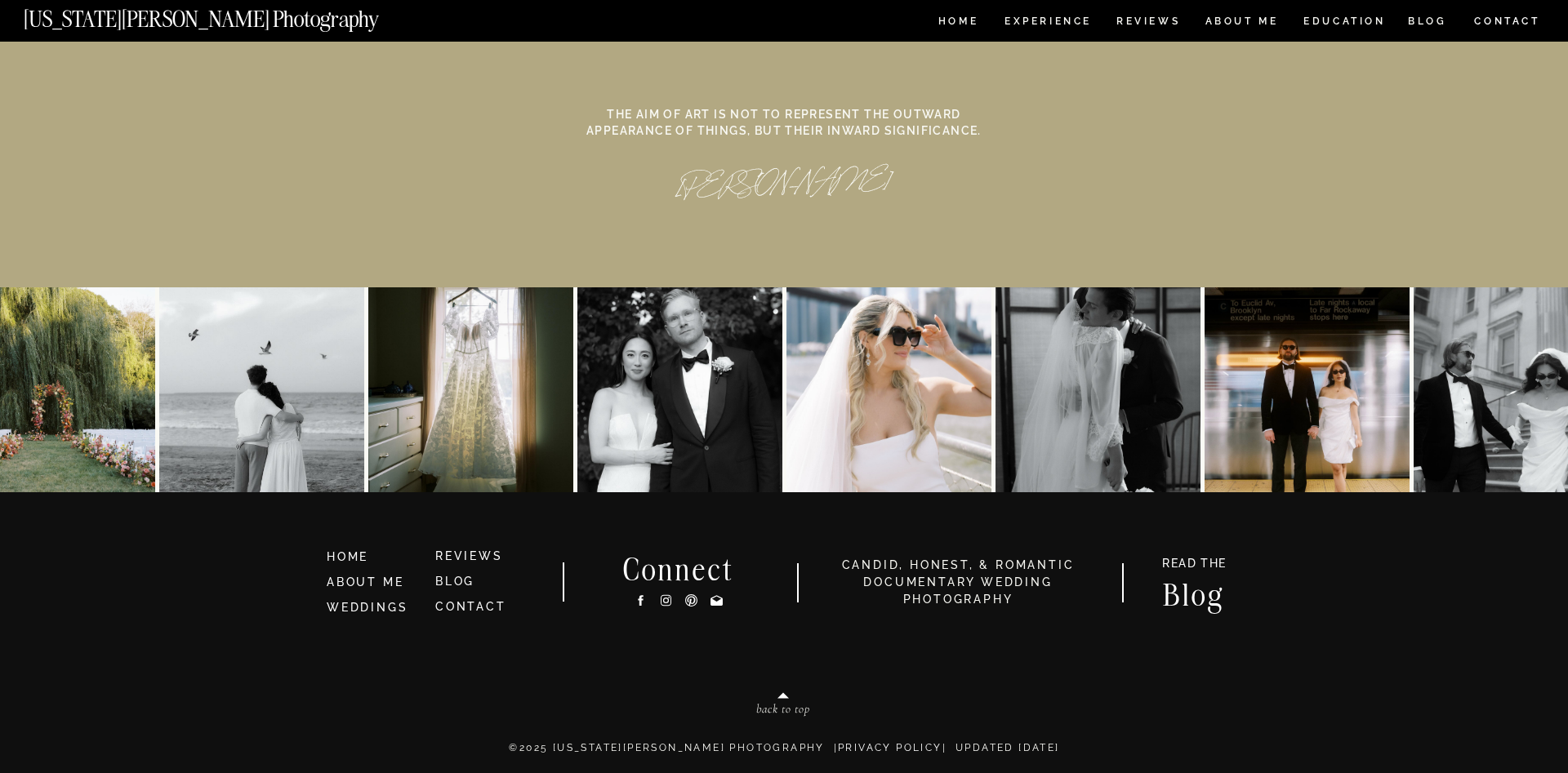
click at [1341, 16] on nav "EDUCATION" at bounding box center [1345, 23] width 86 height 14
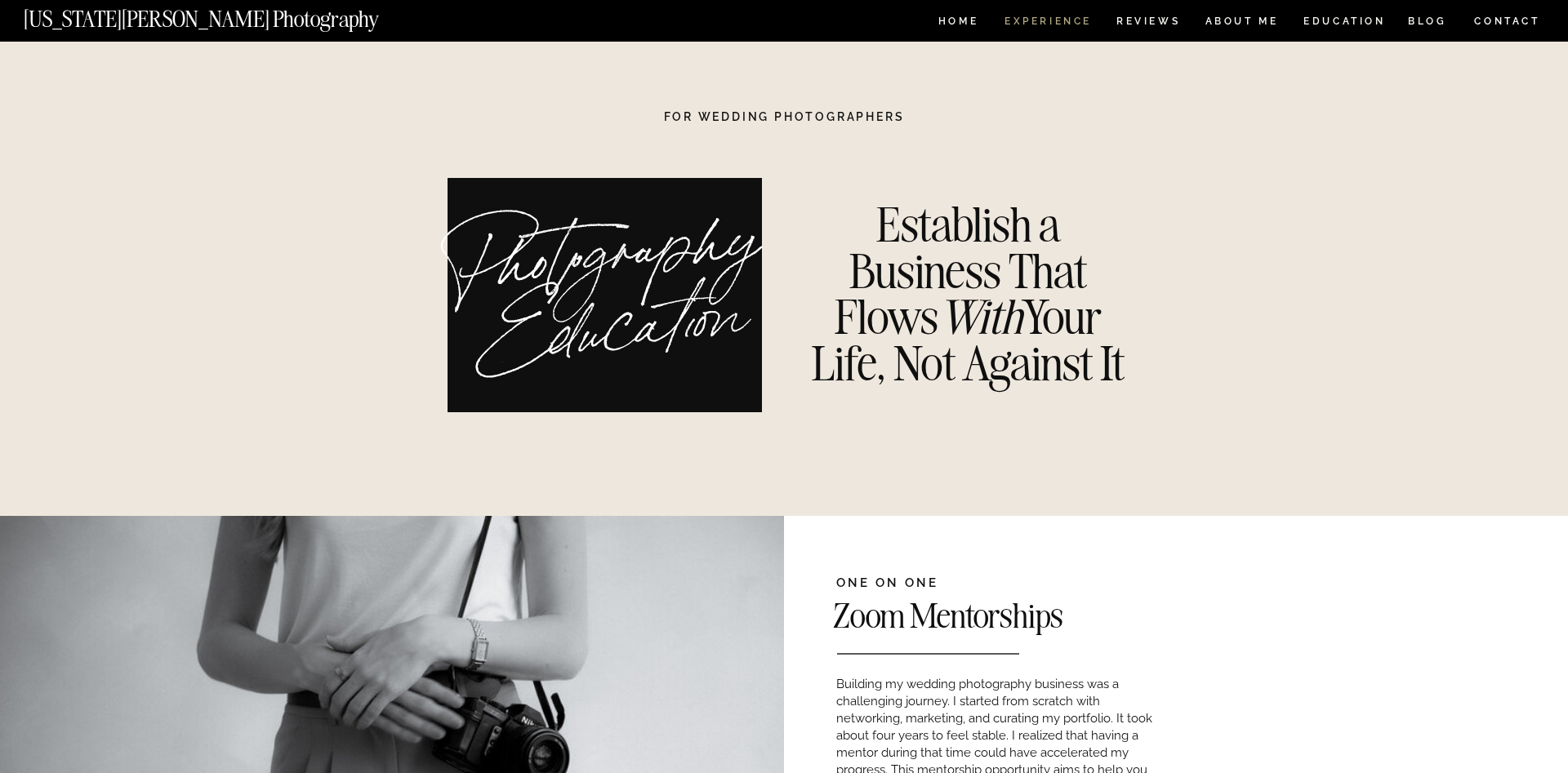
click at [1070, 25] on nav "Experience" at bounding box center [1048, 23] width 86 height 14
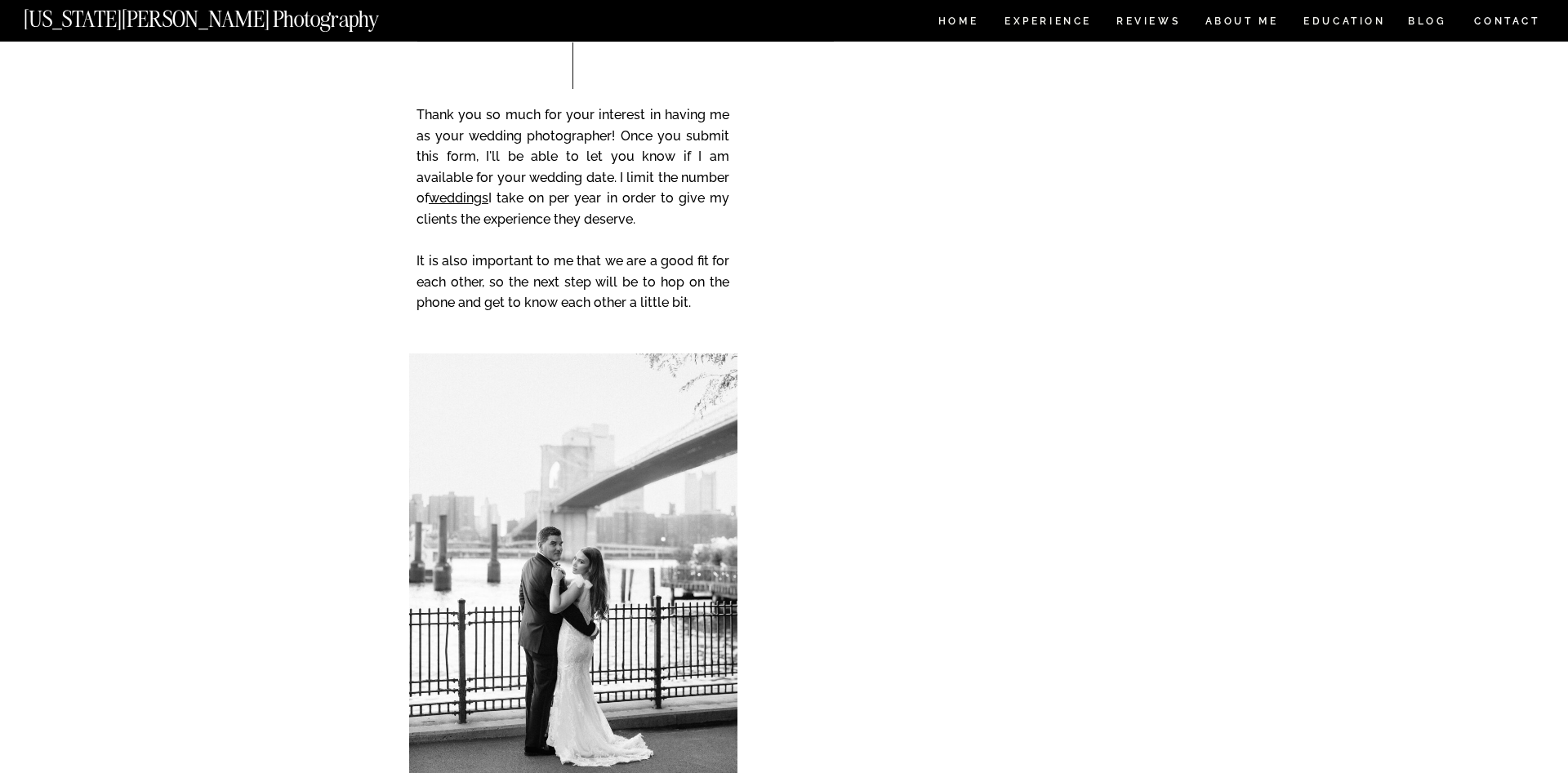
scroll to position [6663, 0]
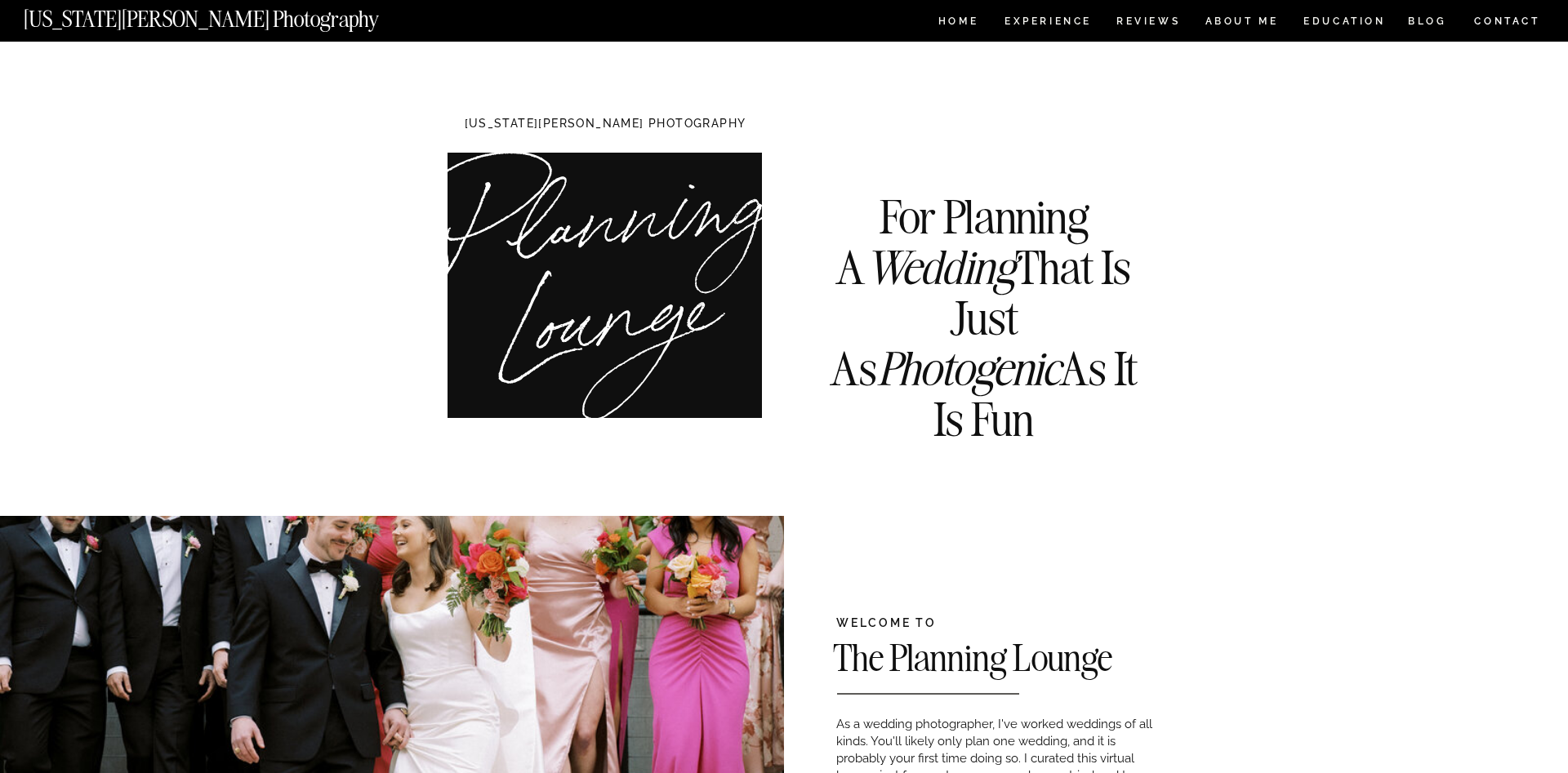
click at [1512, 15] on nav "CONTACT" at bounding box center [1507, 21] width 68 height 18
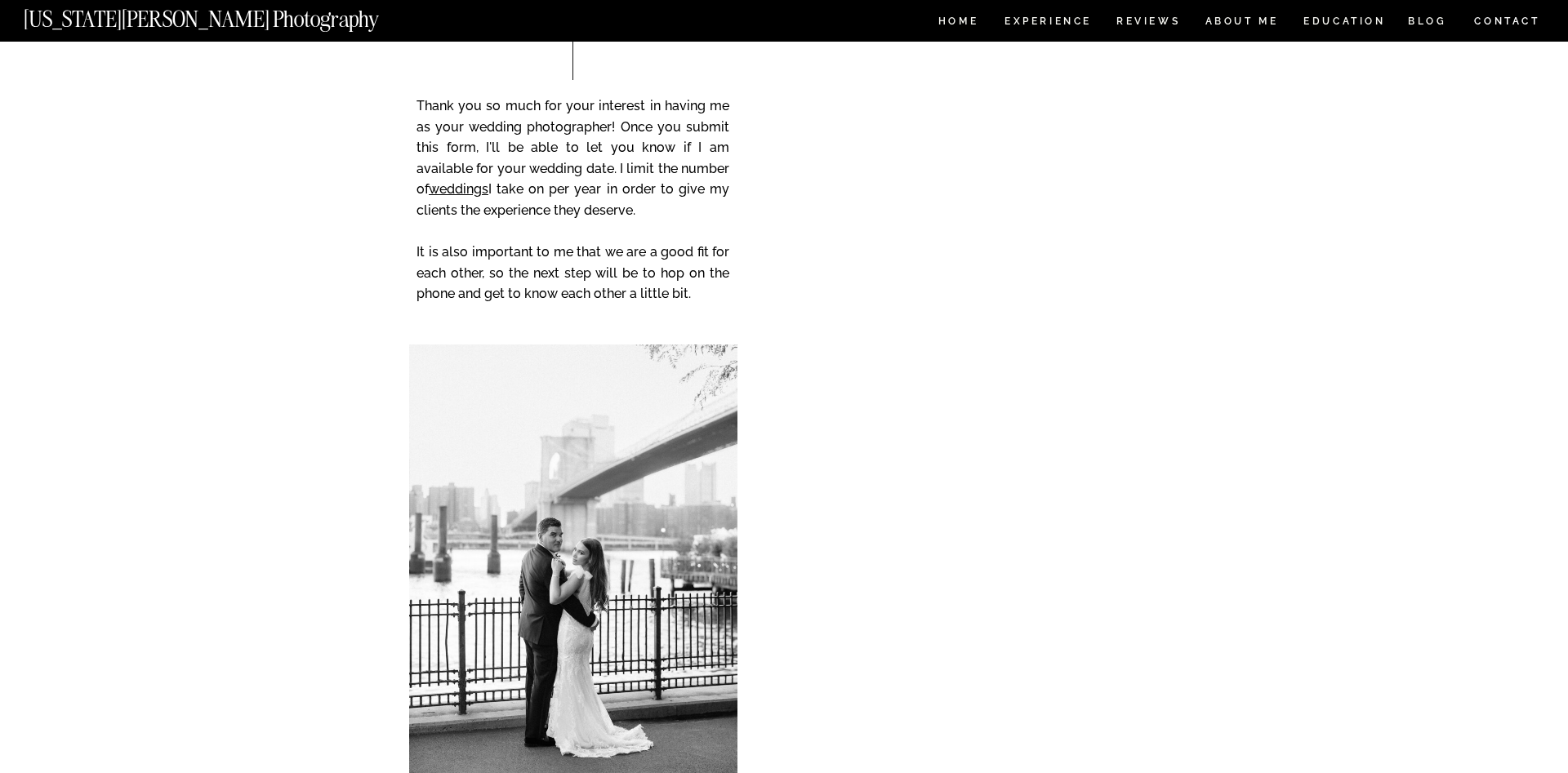
scroll to position [124, 0]
